Goal: Information Seeking & Learning: Learn about a topic

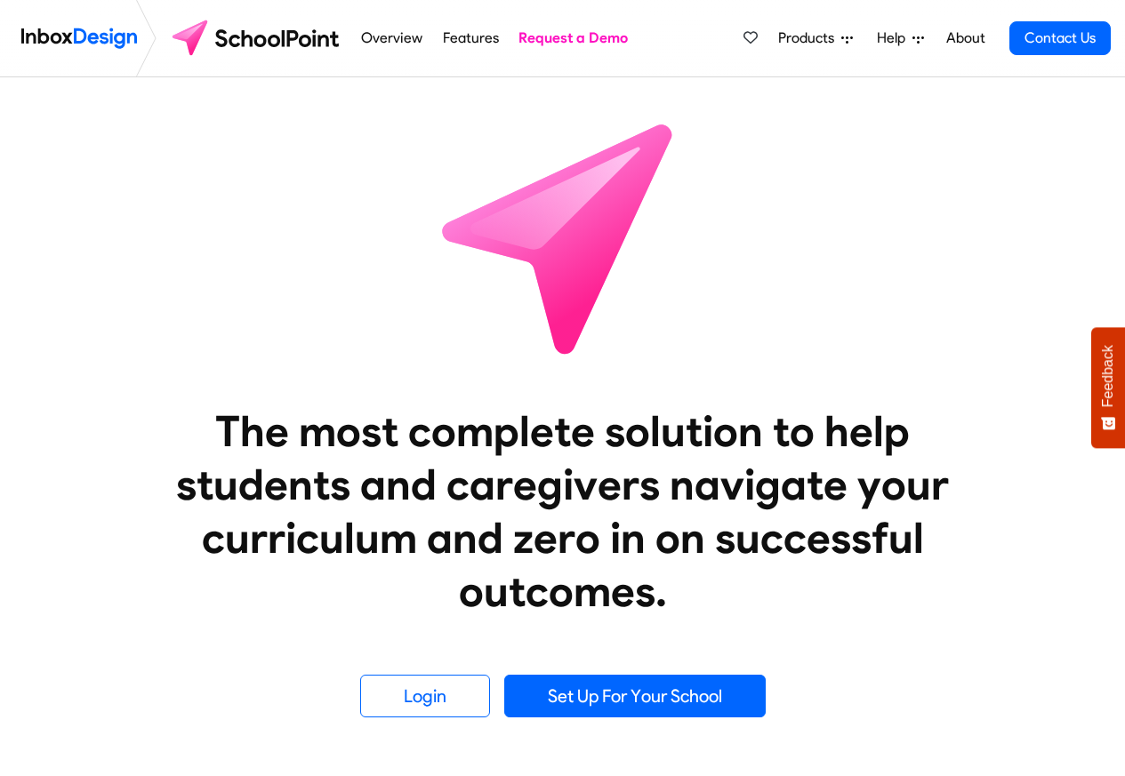
click at [816, 39] on span "Products" at bounding box center [809, 38] width 63 height 21
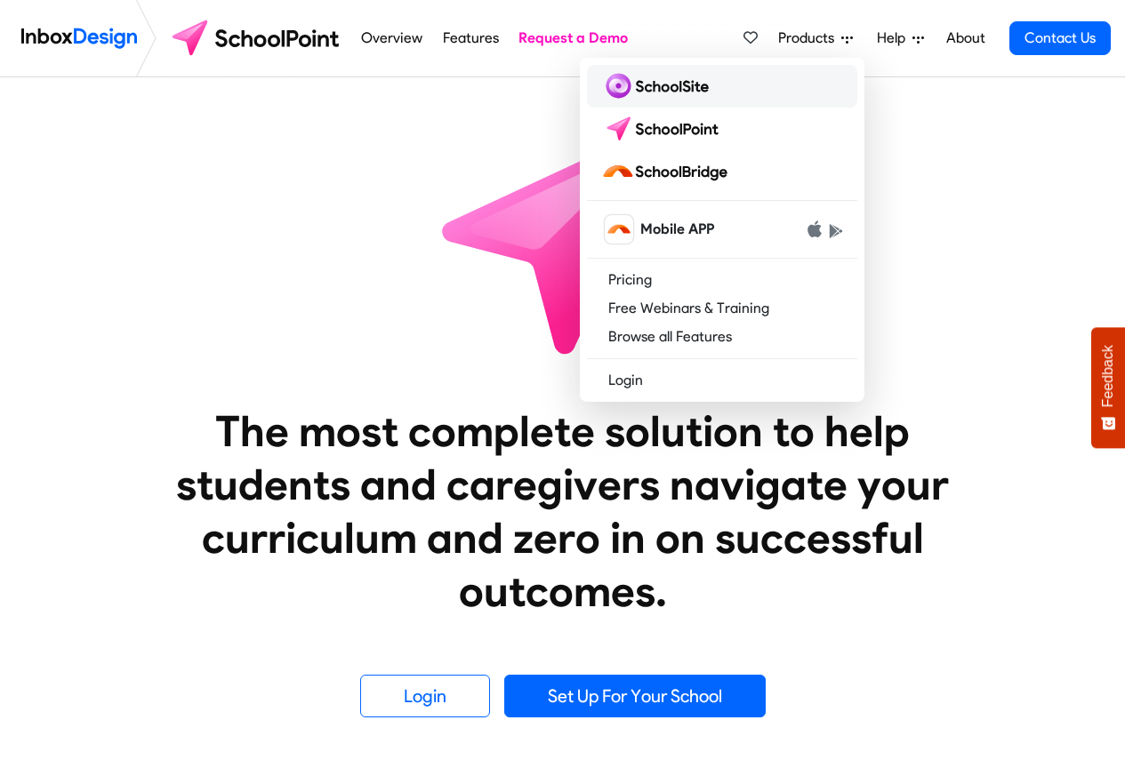
click at [646, 84] on img at bounding box center [658, 86] width 115 height 28
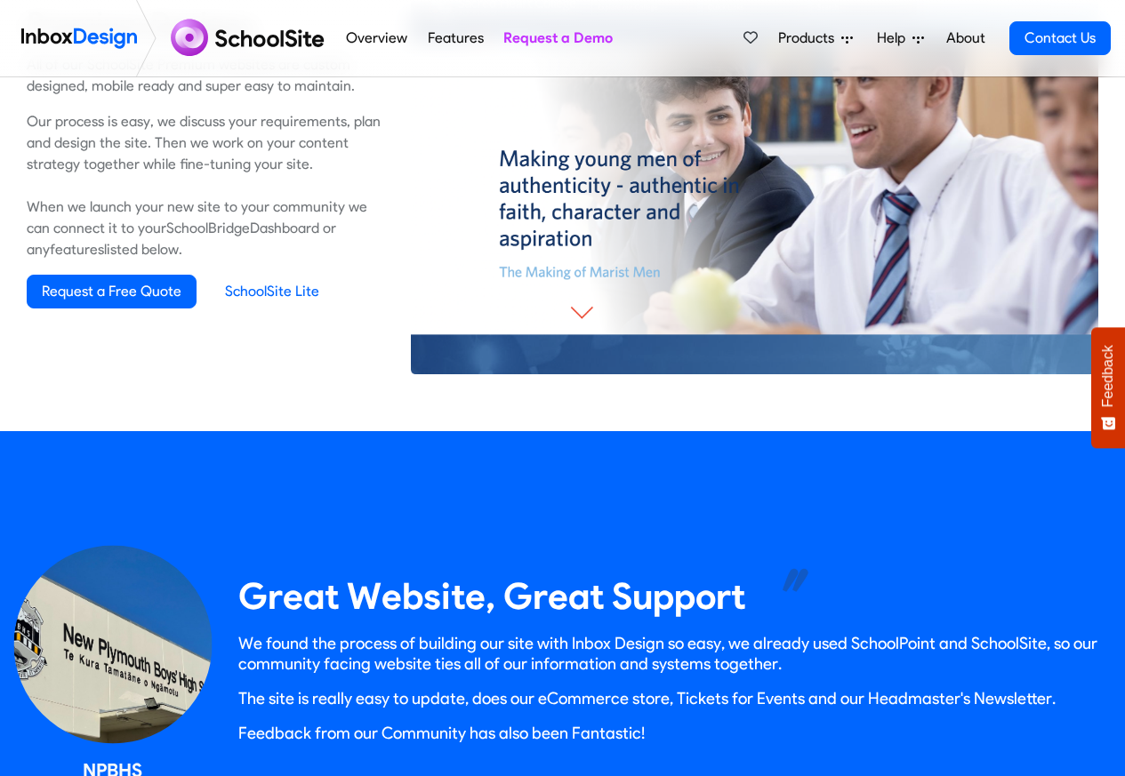
scroll to position [1281, 0]
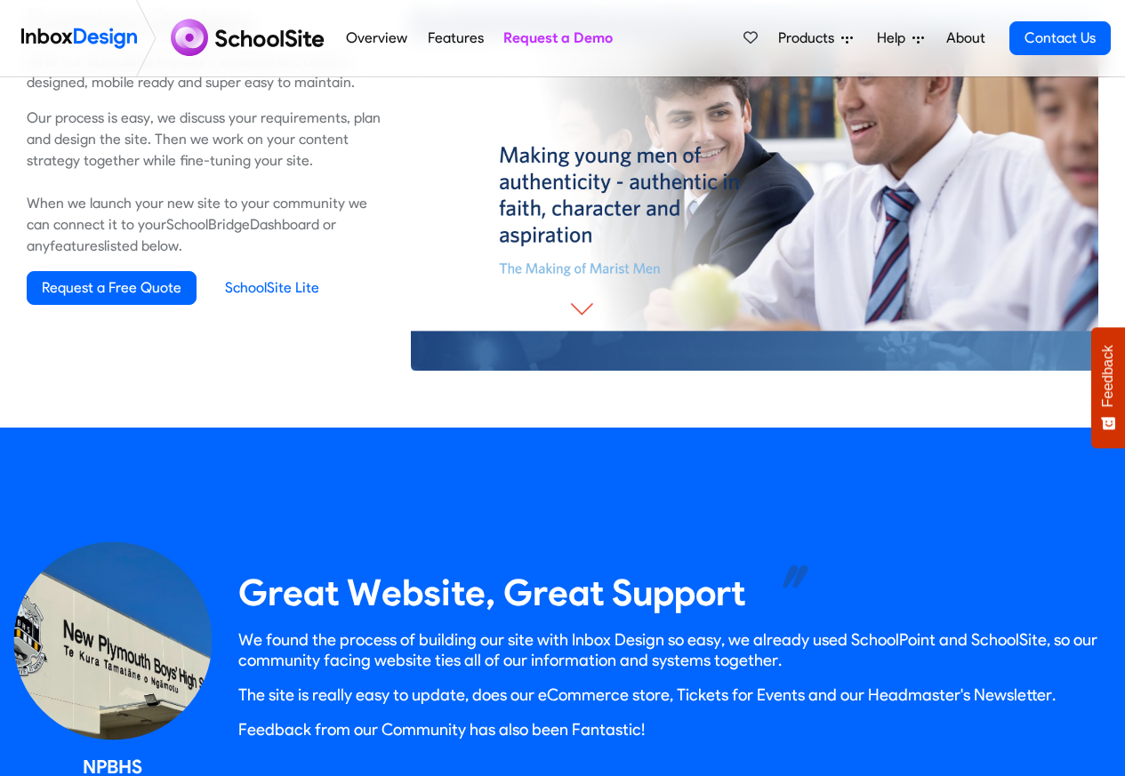
click at [845, 40] on icon at bounding box center [847, 39] width 12 height 12
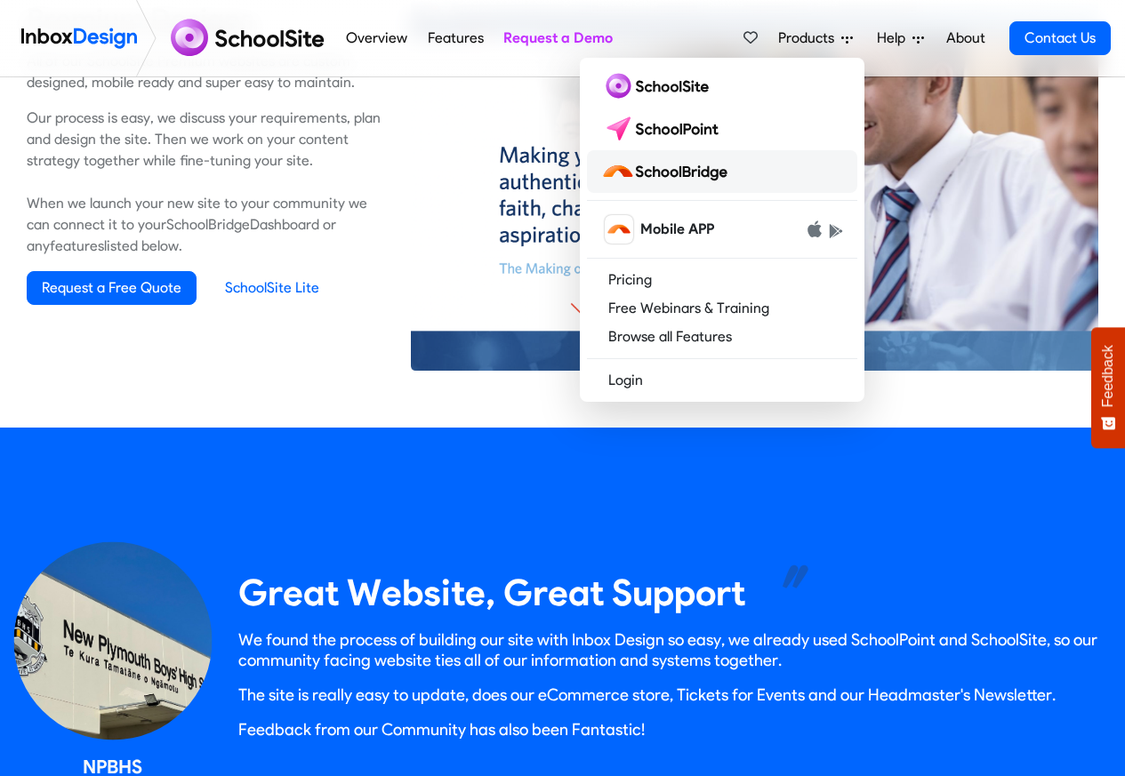
click at [661, 173] on img at bounding box center [667, 171] width 133 height 28
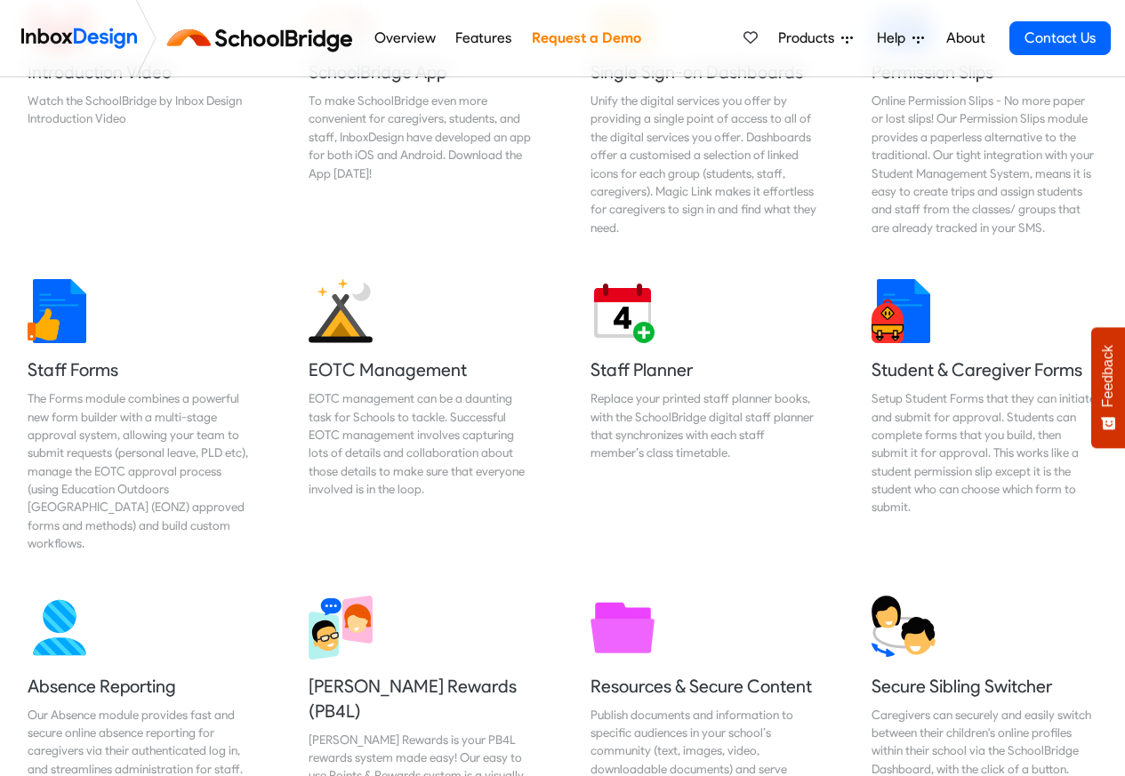
scroll to position [747, 0]
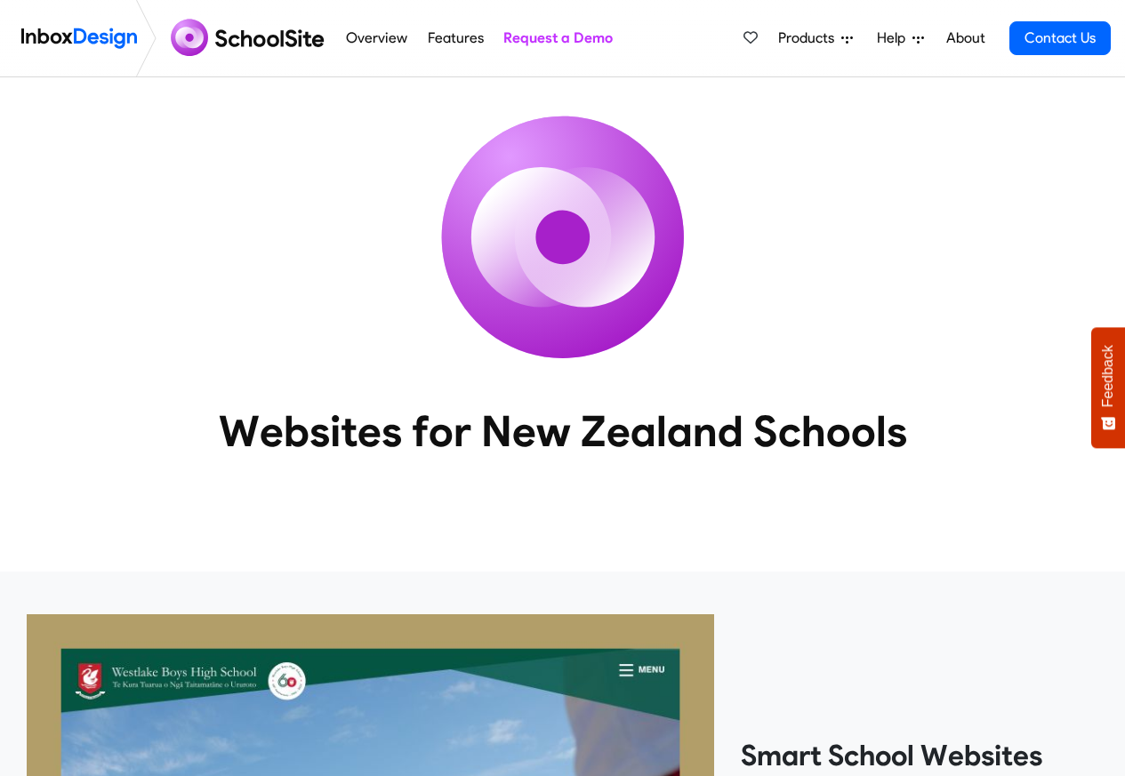
scroll to position [1281, 0]
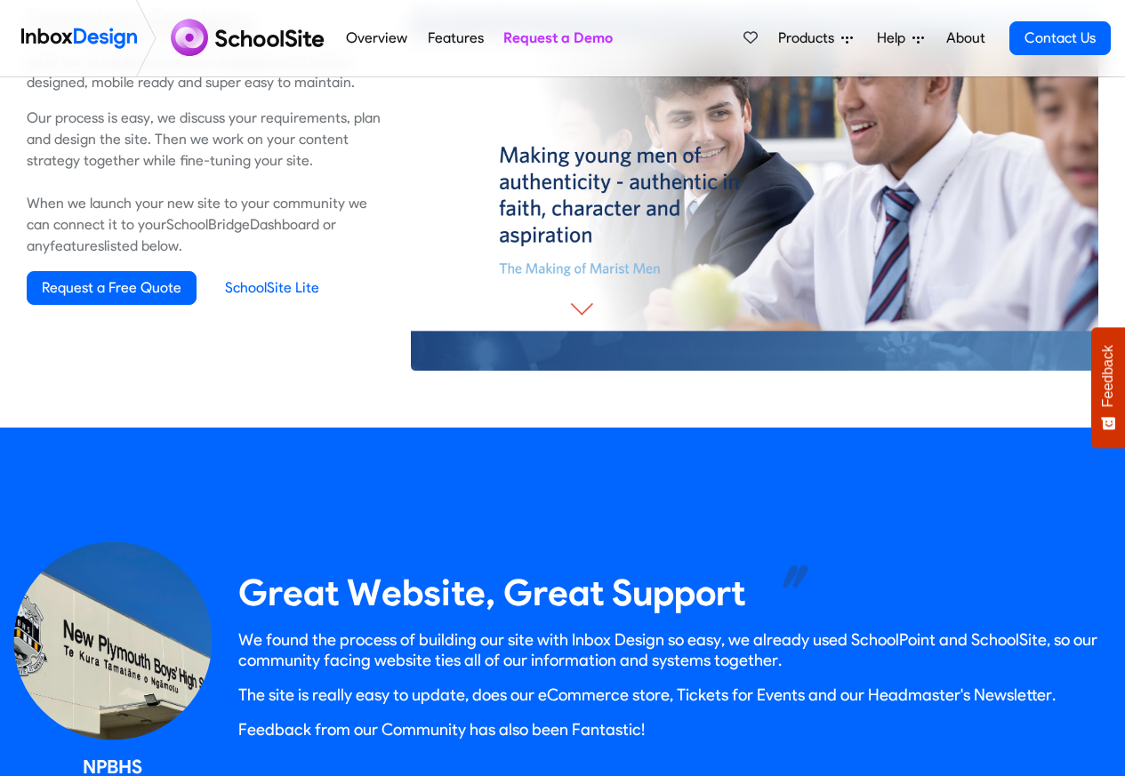
click at [842, 38] on icon at bounding box center [847, 39] width 12 height 12
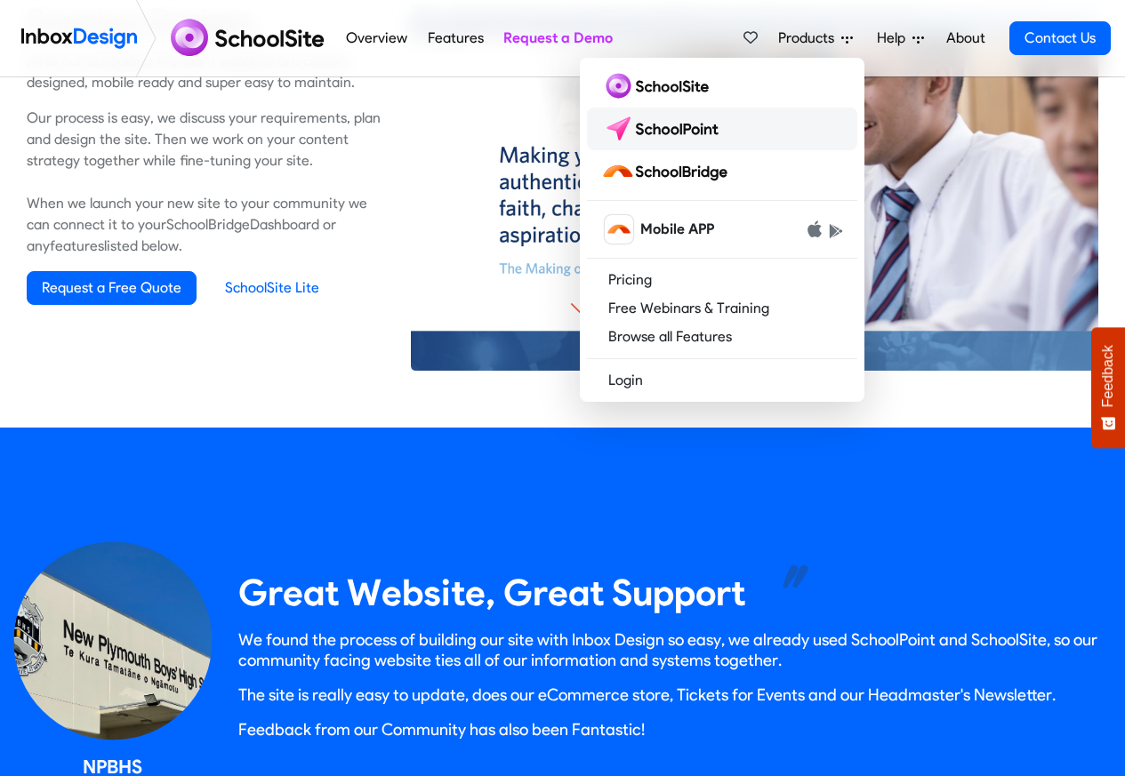
click at [647, 116] on img at bounding box center [663, 129] width 125 height 28
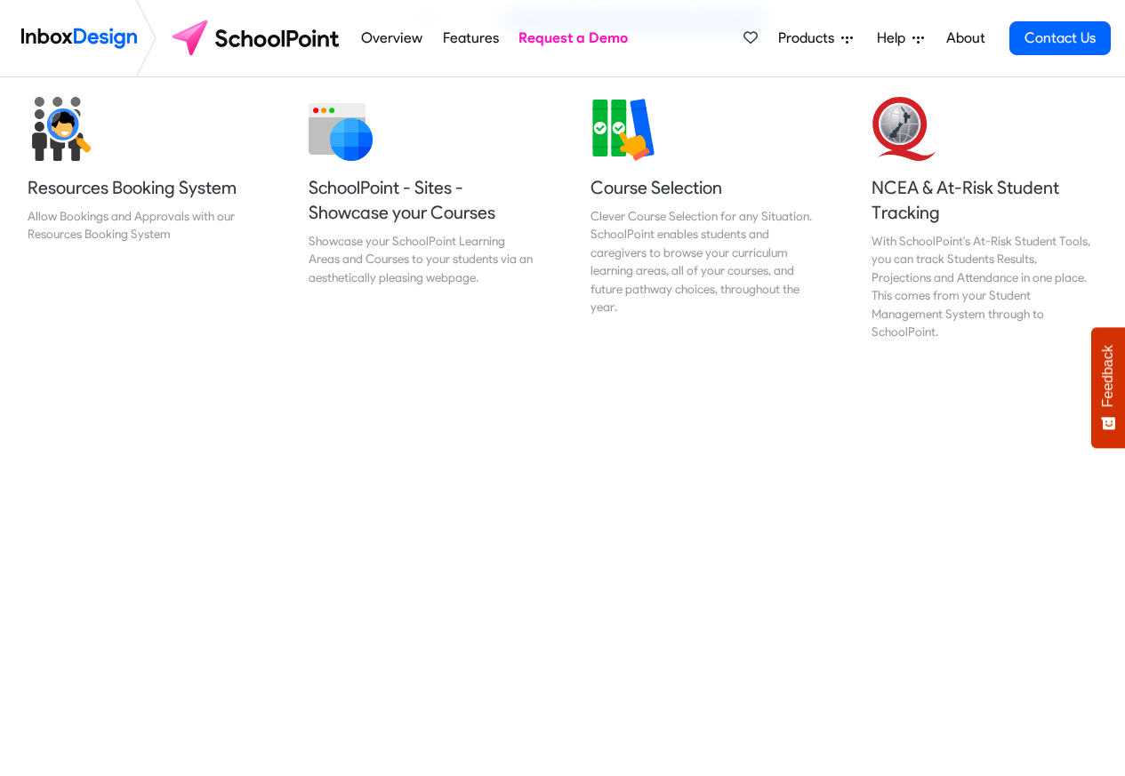
scroll to position [747, 0]
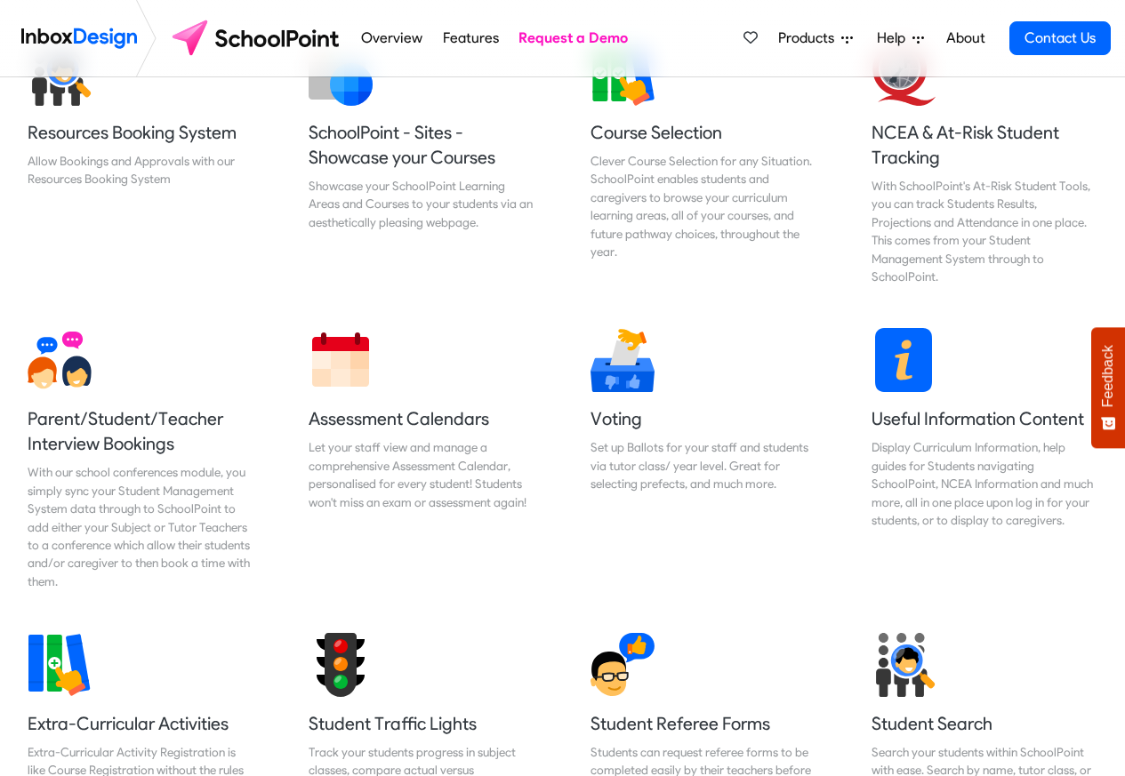
click at [472, 38] on link "Features" at bounding box center [471, 38] width 66 height 36
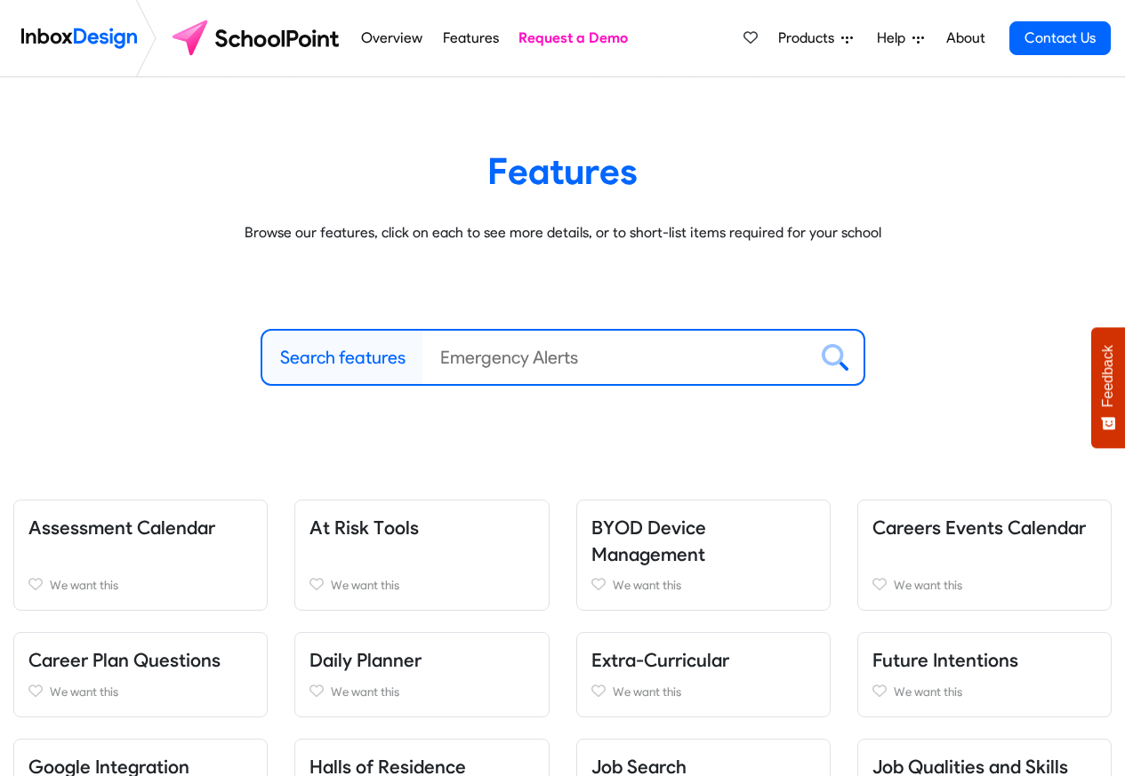
click at [783, 38] on span "Products" at bounding box center [809, 38] width 63 height 21
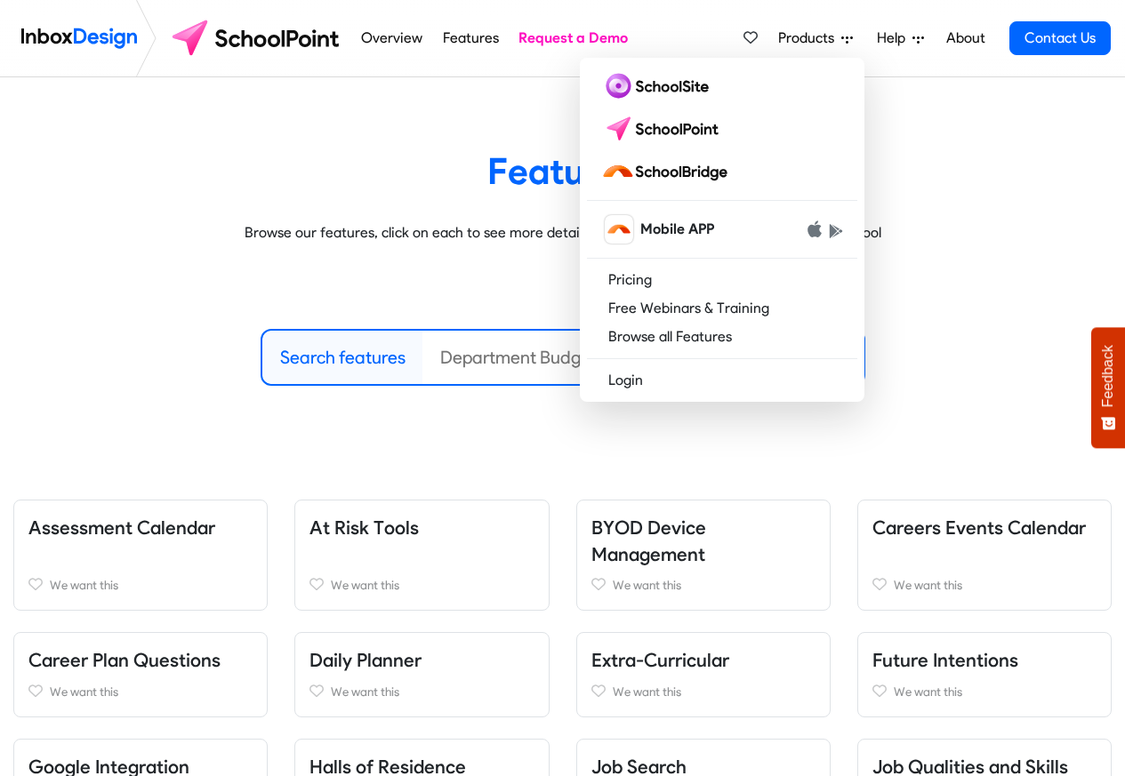
click at [880, 38] on span "Help" at bounding box center [895, 38] width 36 height 21
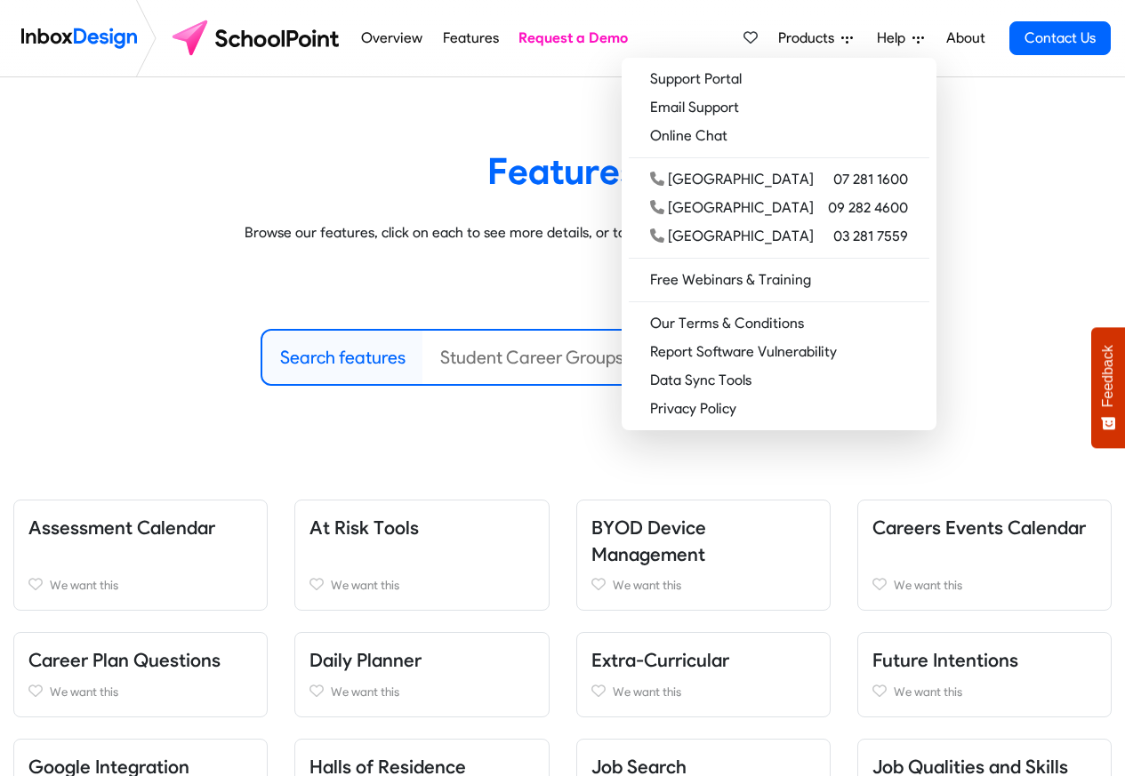
click at [908, 38] on span "Help" at bounding box center [895, 38] width 36 height 21
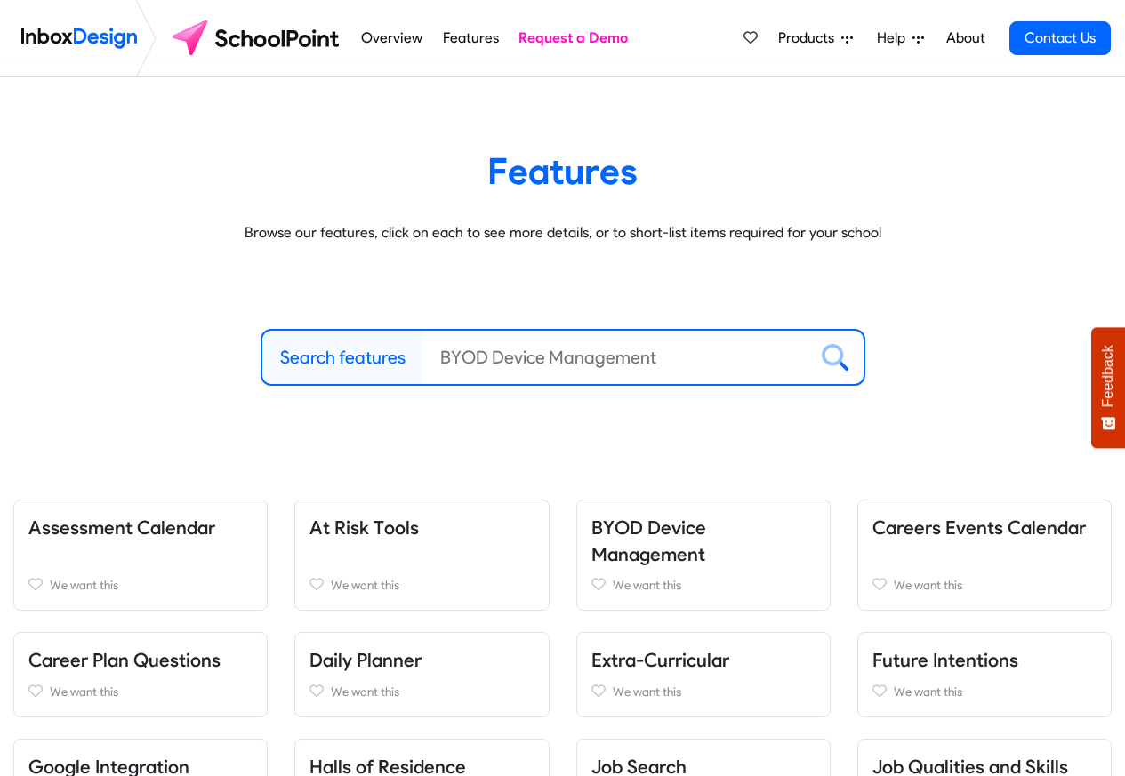
click at [934, 39] on li "Help Support Portal Email Support Online Chat Tauranga 07 281 1600 Auckland 09 …" at bounding box center [899, 38] width 71 height 36
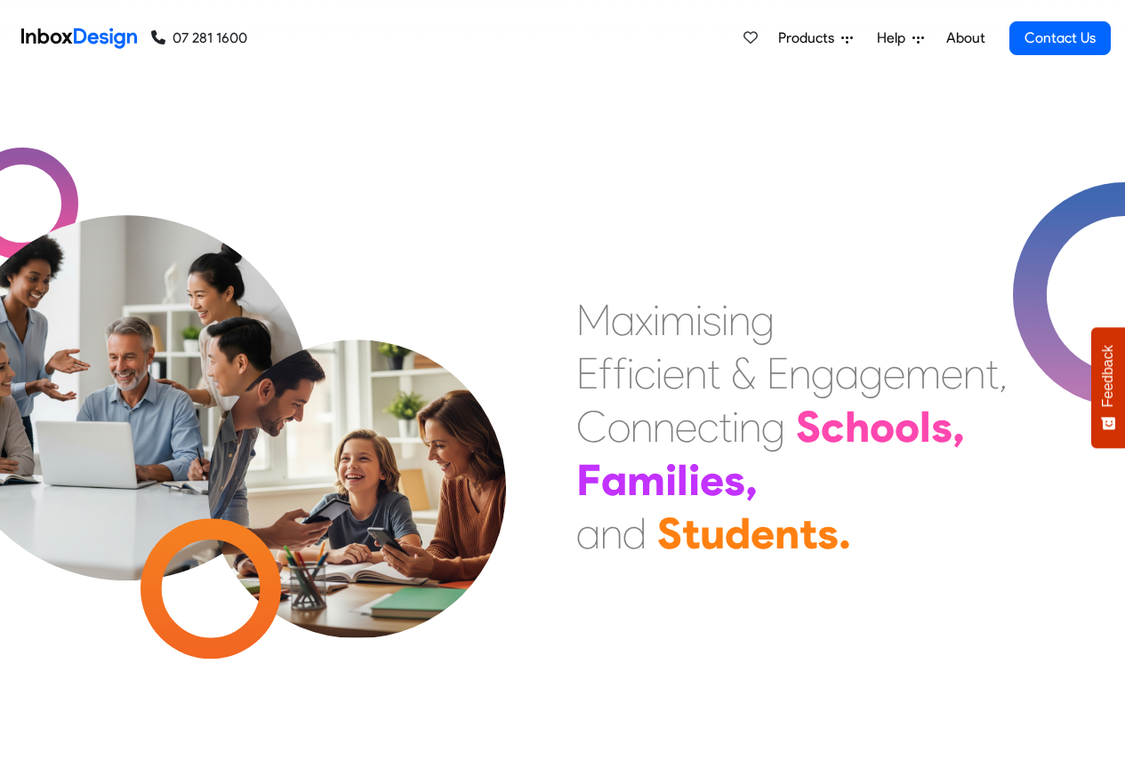
click at [382, 170] on div "M a x i m i s i n g E f f i c i e n t & E n g a g e m e n t , C o n n e c t i n…" at bounding box center [562, 426] width 1125 height 699
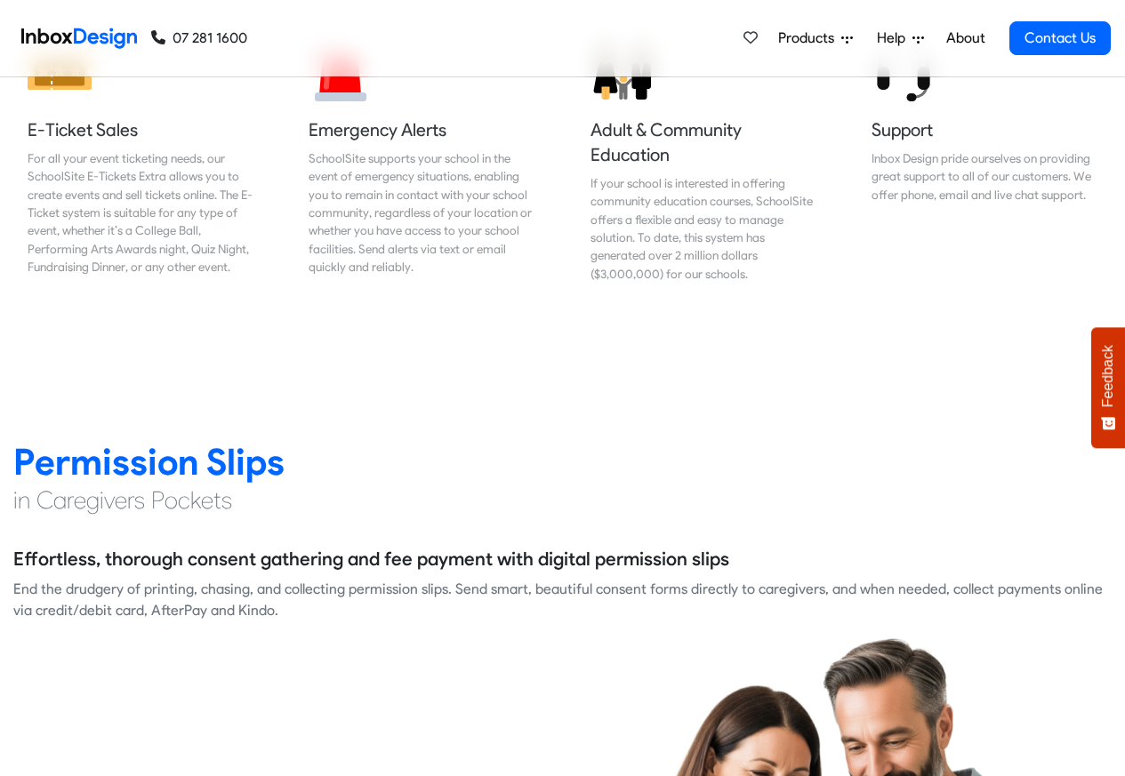
scroll to position [2134, 0]
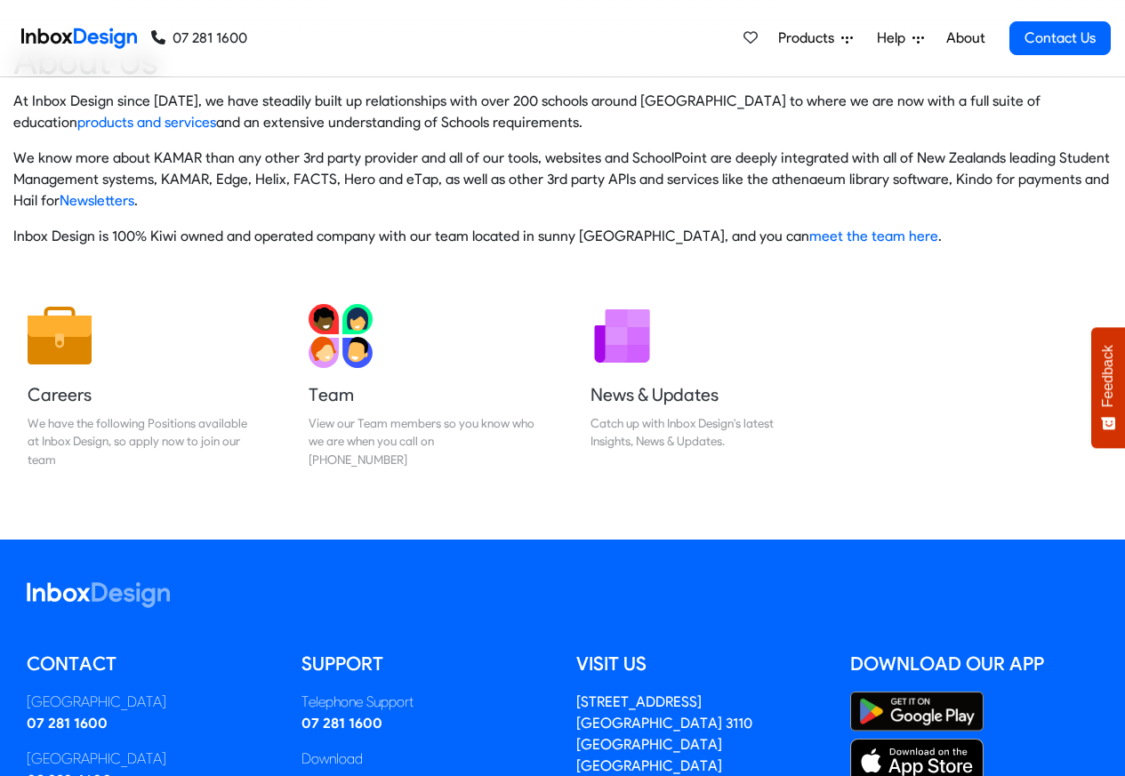
scroll to position [295, 0]
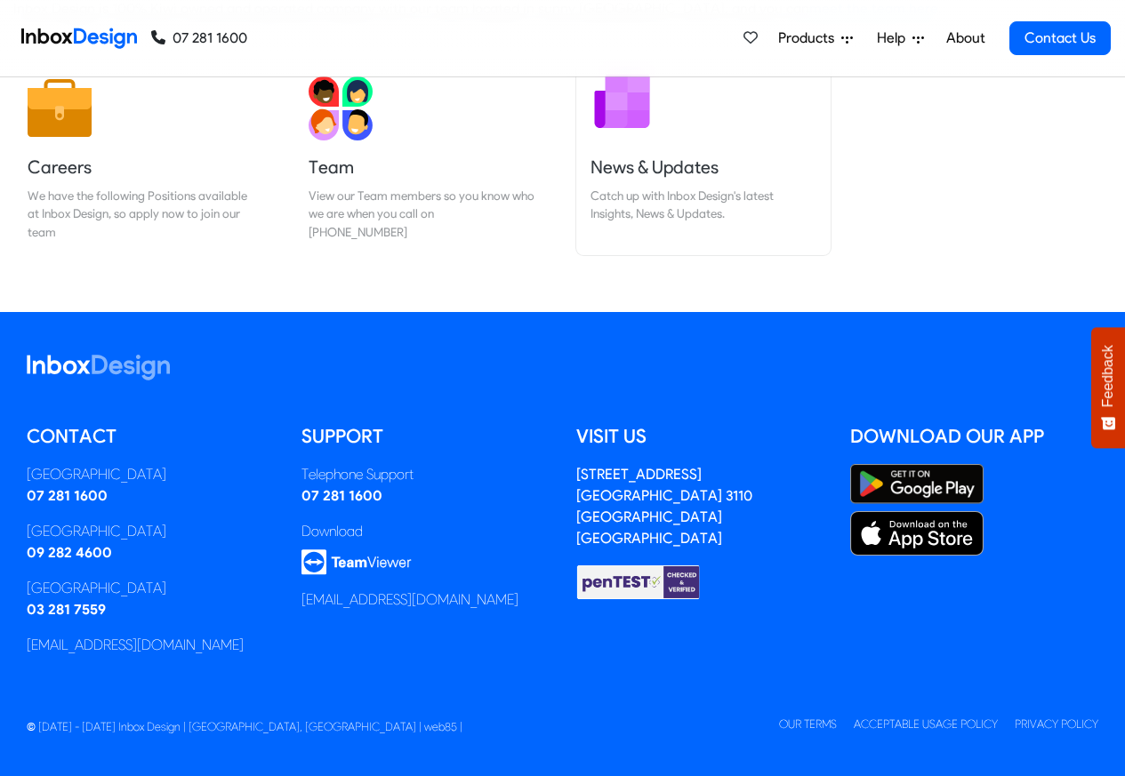
click at [674, 168] on h5 "News & Updates" at bounding box center [703, 167] width 226 height 25
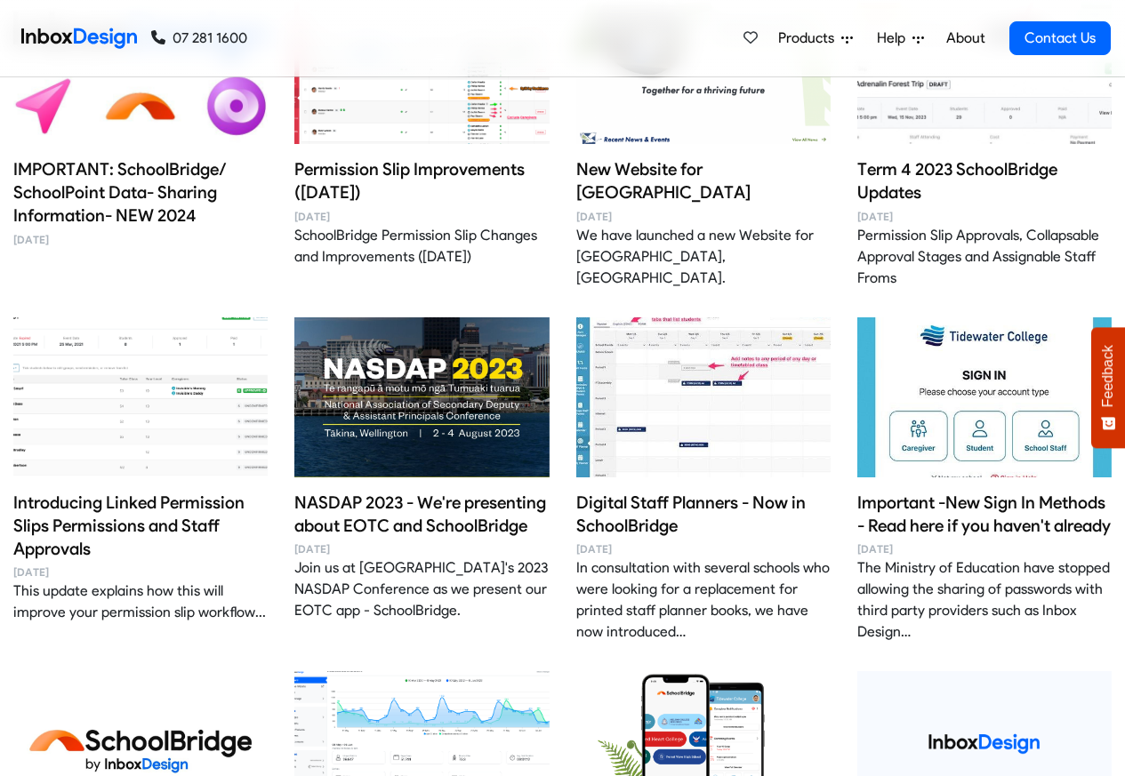
scroll to position [747, 0]
